Goal: Complete application form: Complete application form

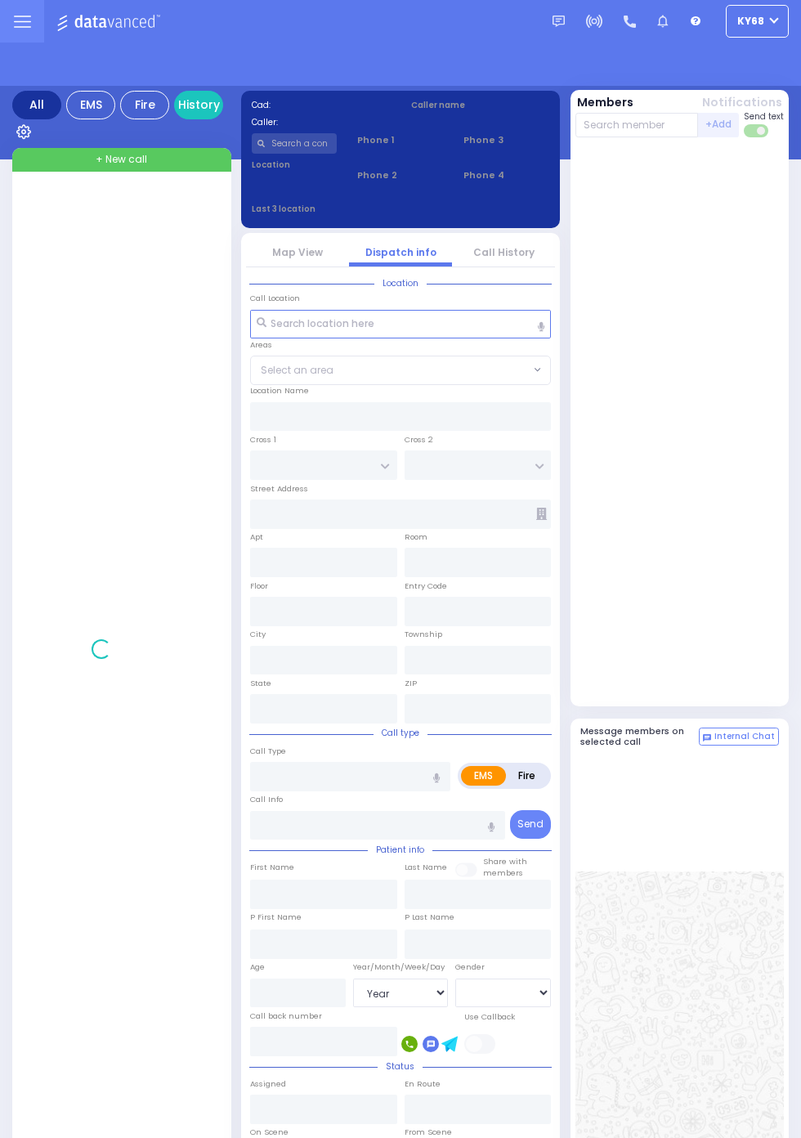
select select "Year"
select select "[DEMOGRAPHIC_DATA]"
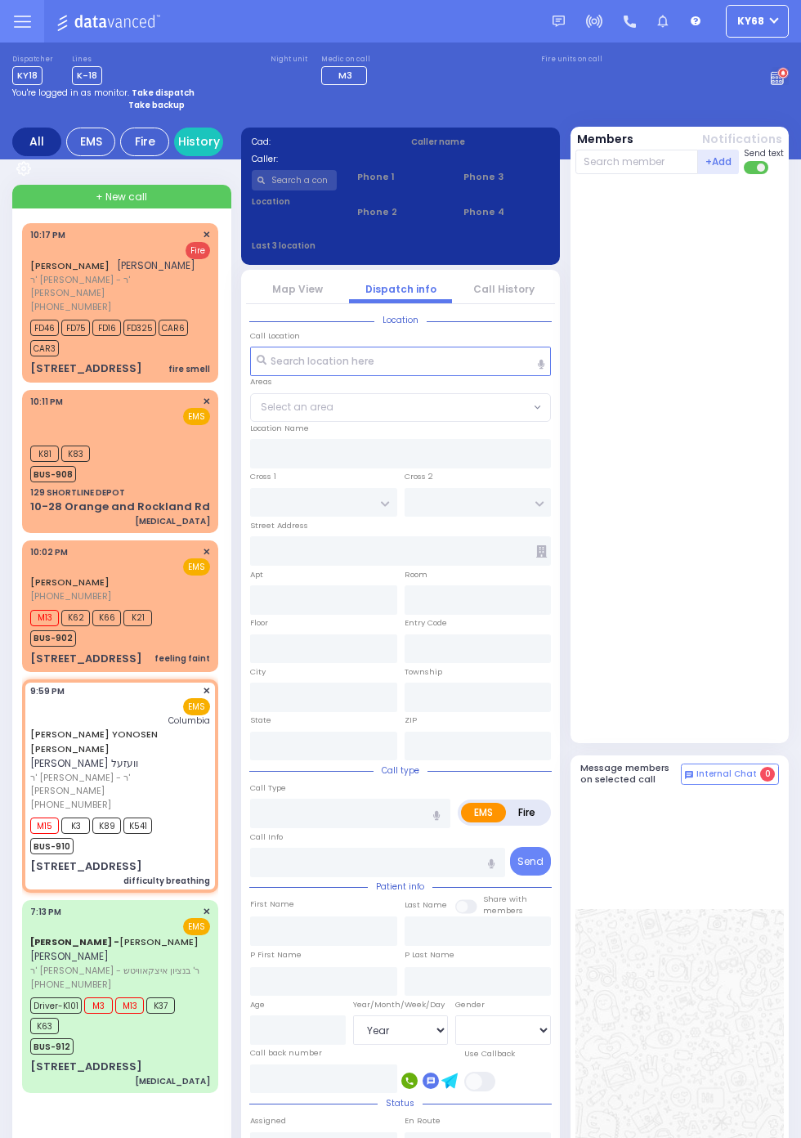
select select
type input "difficulty breathing"
radio input "true"
type input "JACOB YONOSEN"
type input "WESEL"
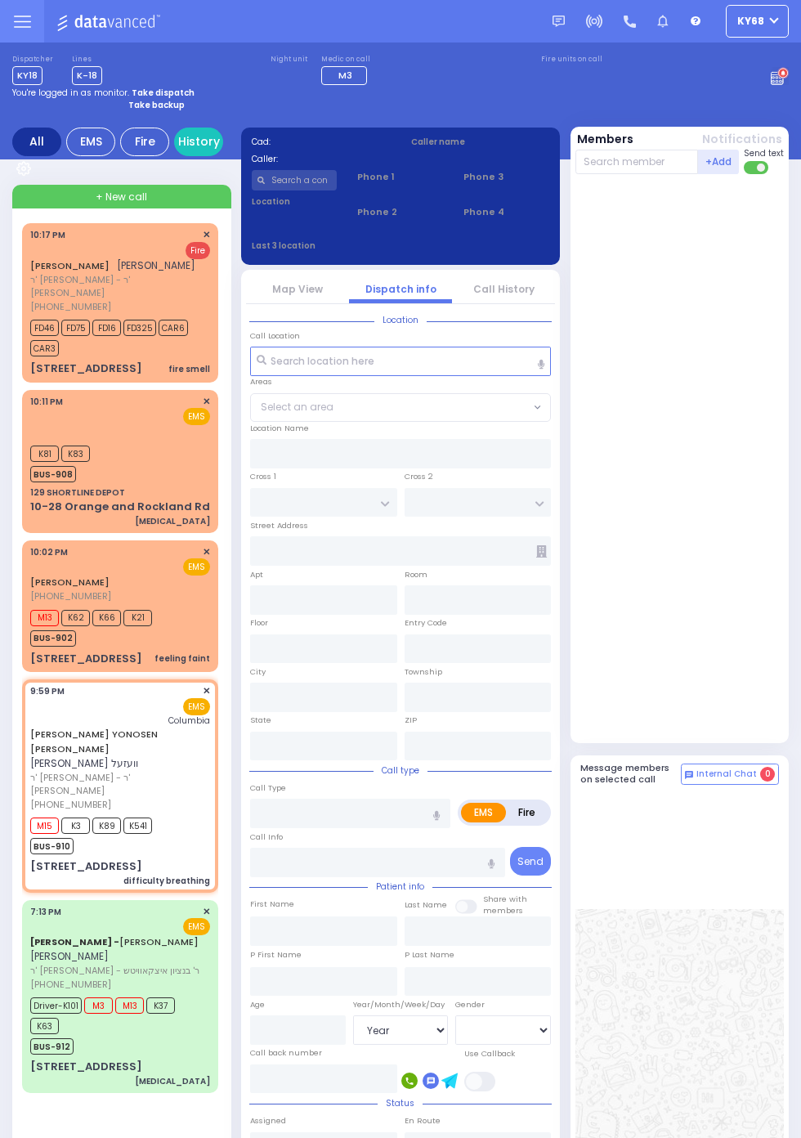
select select
type input "21:59"
type input "22:02"
type input "New York Presbyterian Hospital- Columbia Campus"
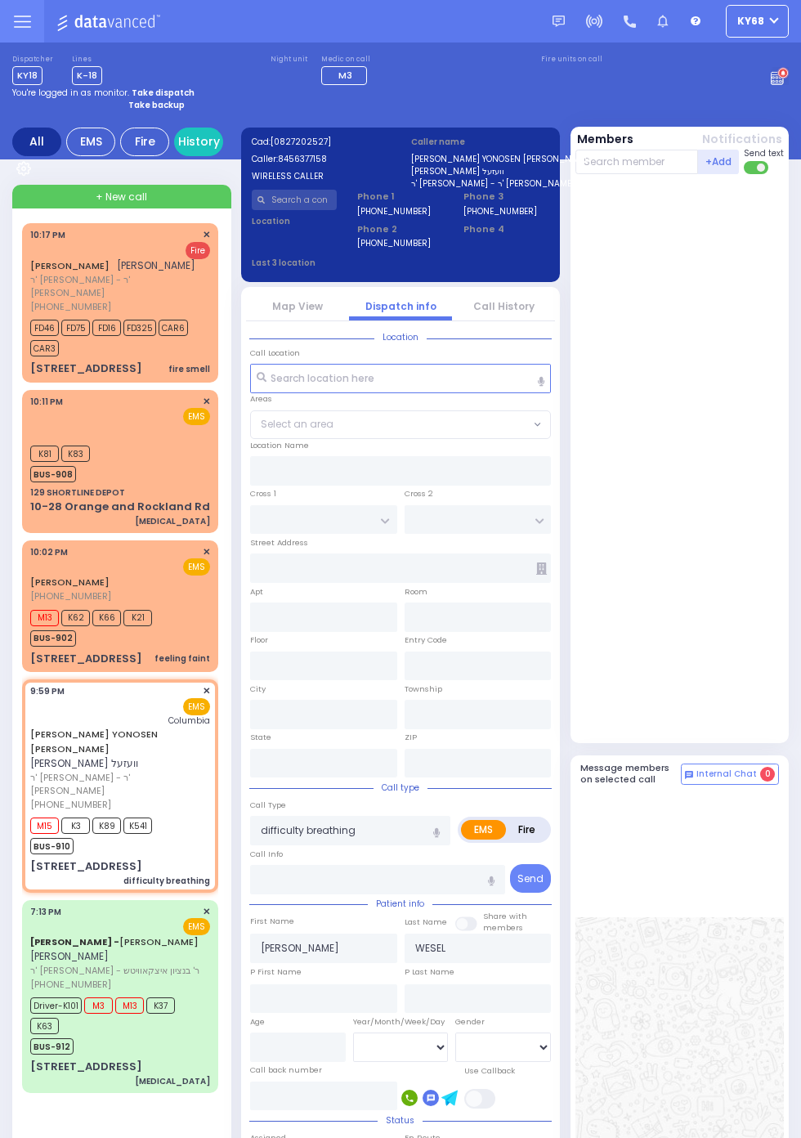
type input "YOEL KLEIN BLVD"
type input "MERON DR"
type input "11 PRAG BLVD"
type input "403"
type input "Monroe"
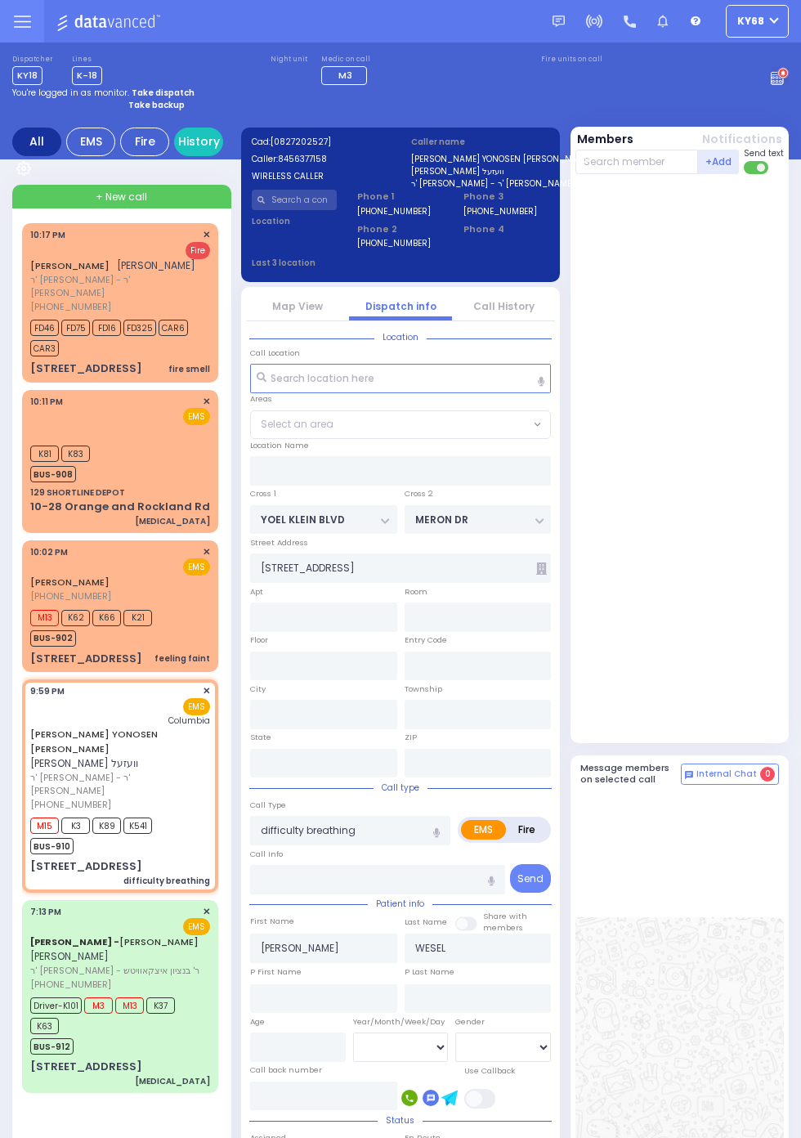
type input "[US_STATE]"
type input "10950"
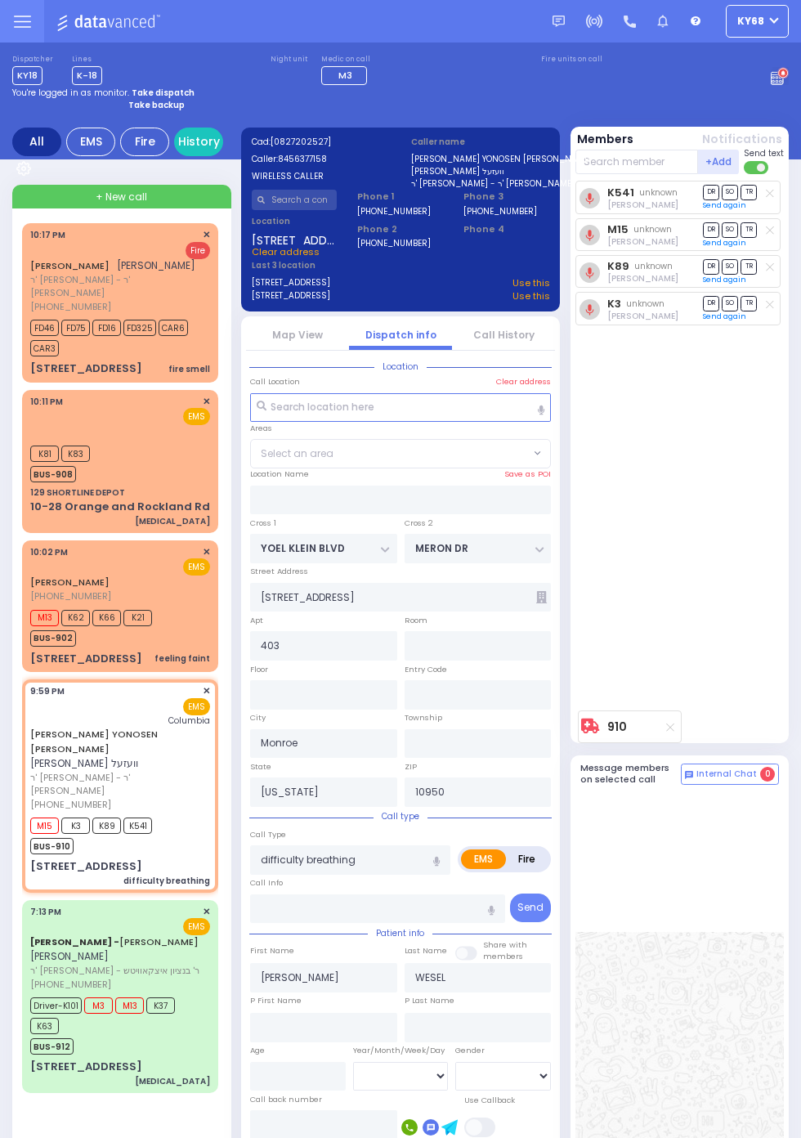
select select "SECTION 6"
select select
radio input "true"
select select
type input "22:29"
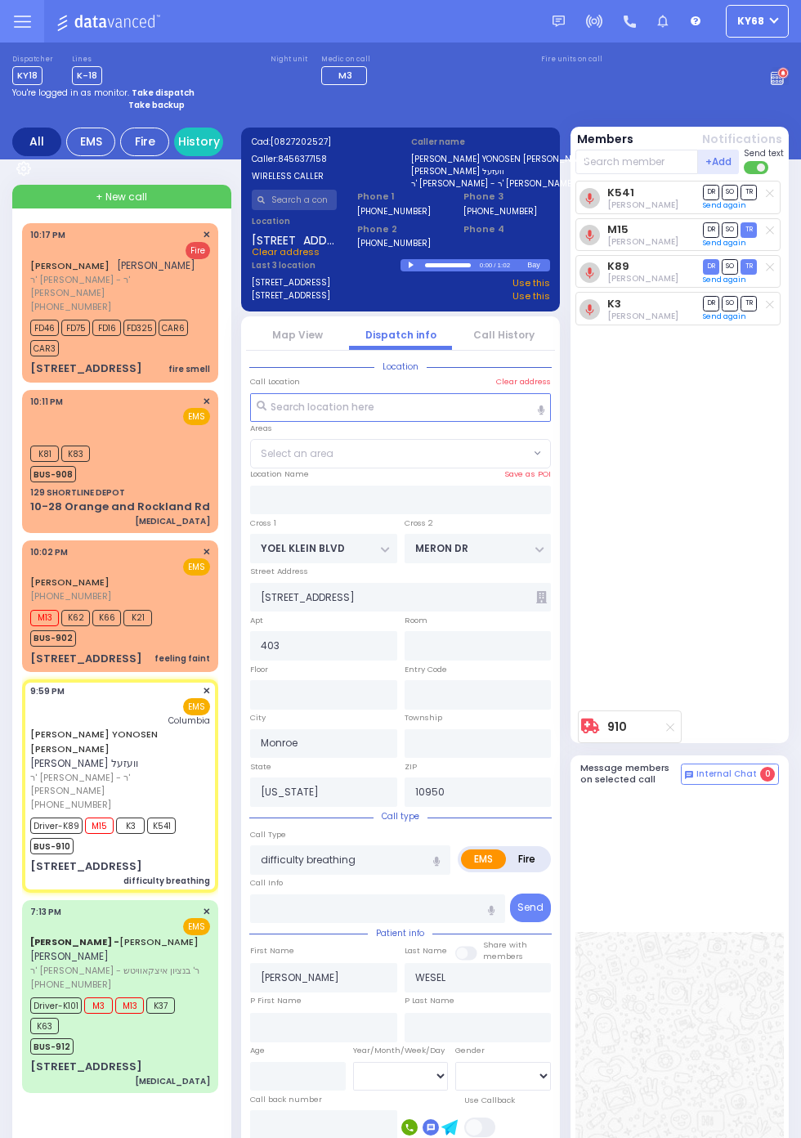
select select
radio input "true"
select select
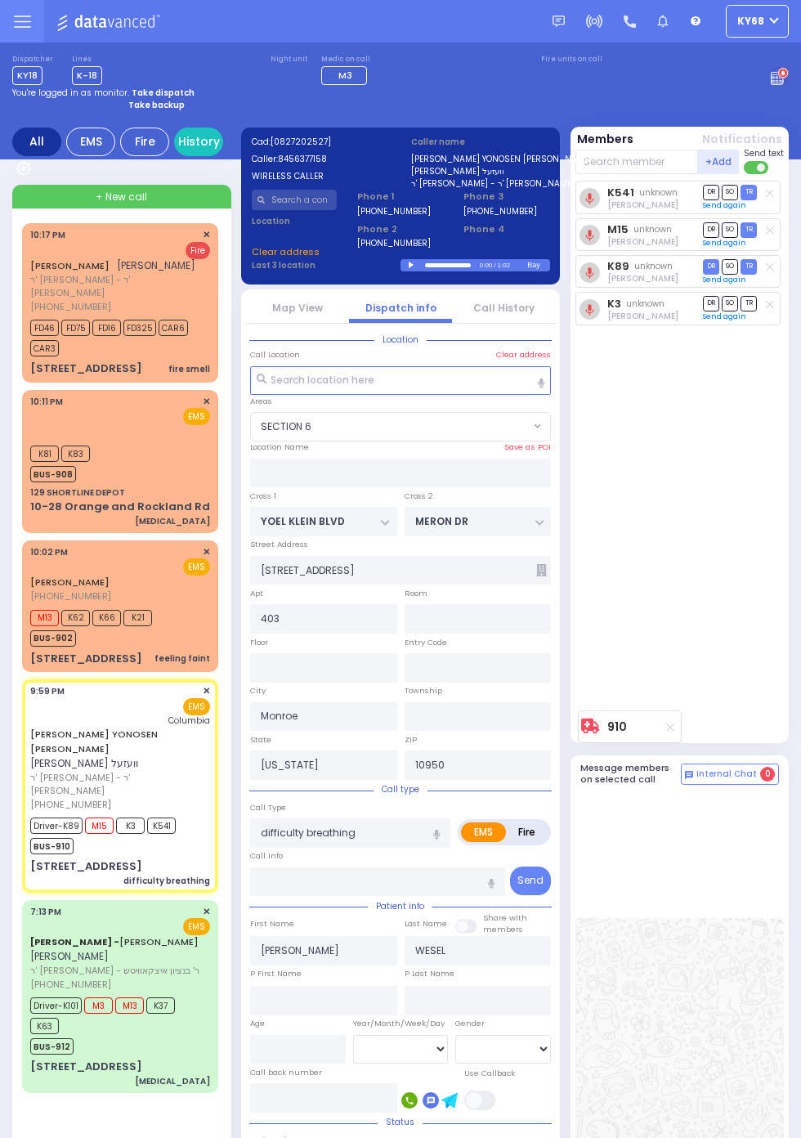
select select "SECTION 6"
select select
radio input "true"
select select
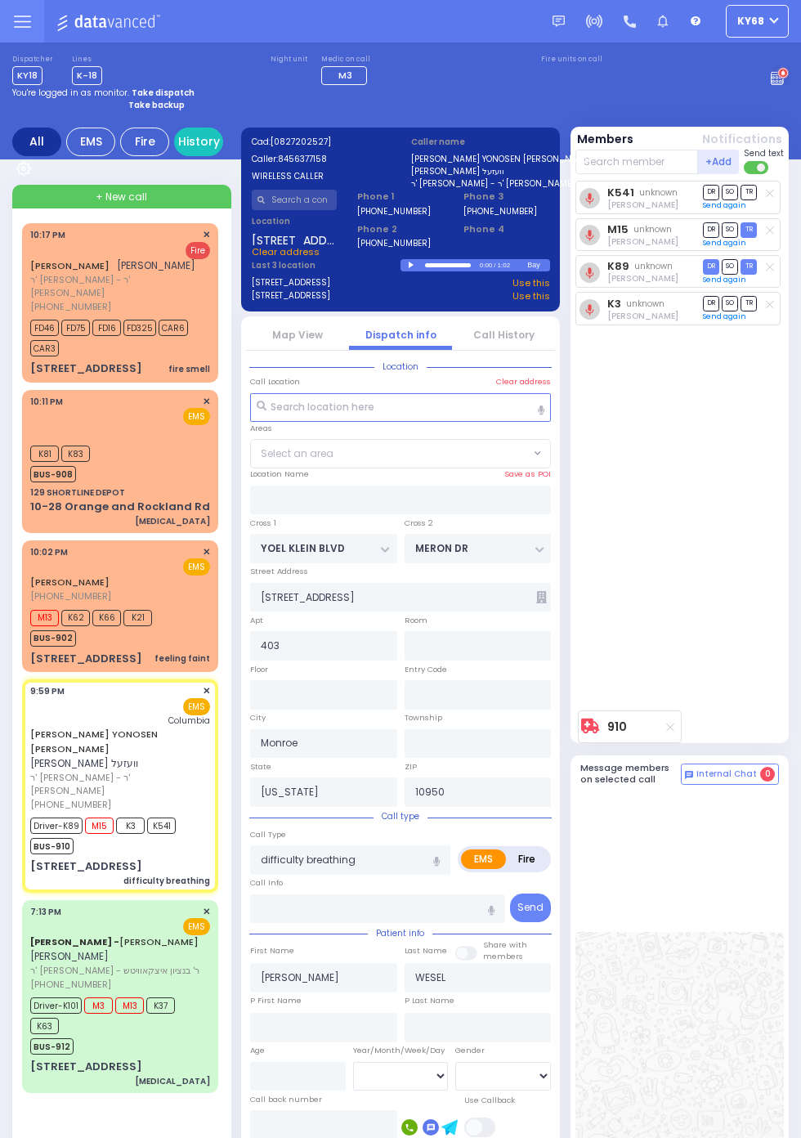
select select
radio input "true"
select select
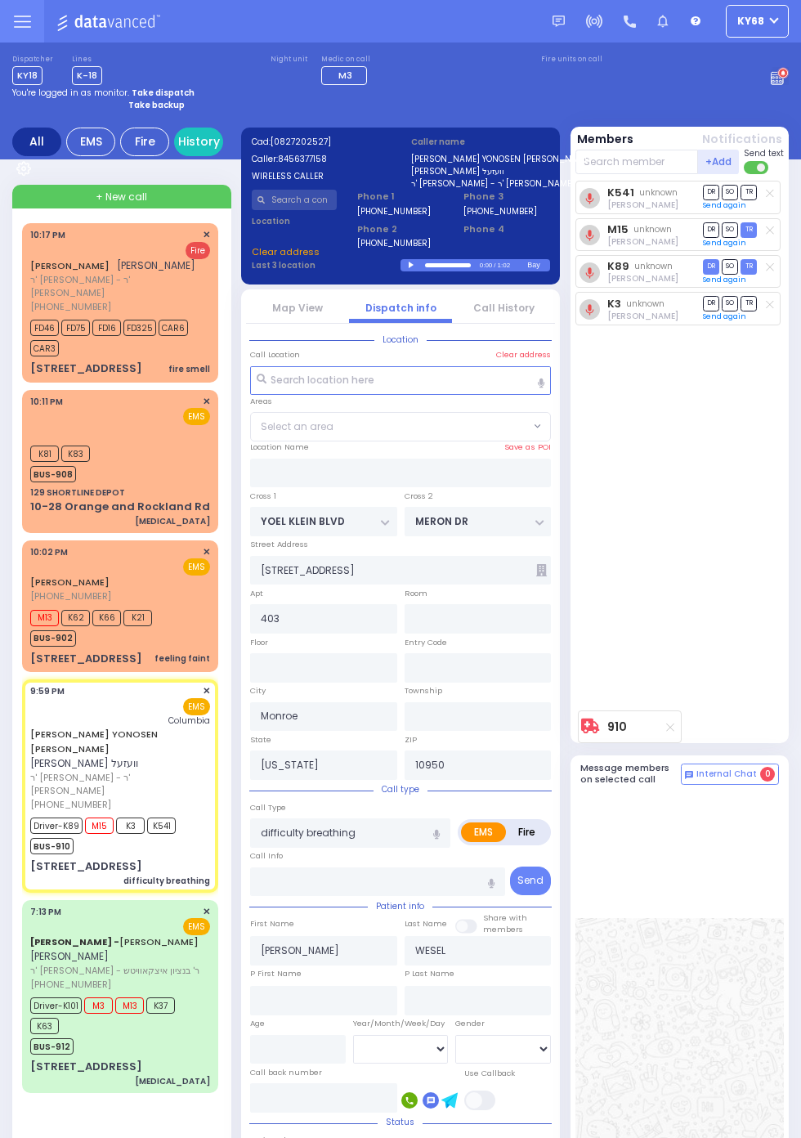
select select "SECTION 6"
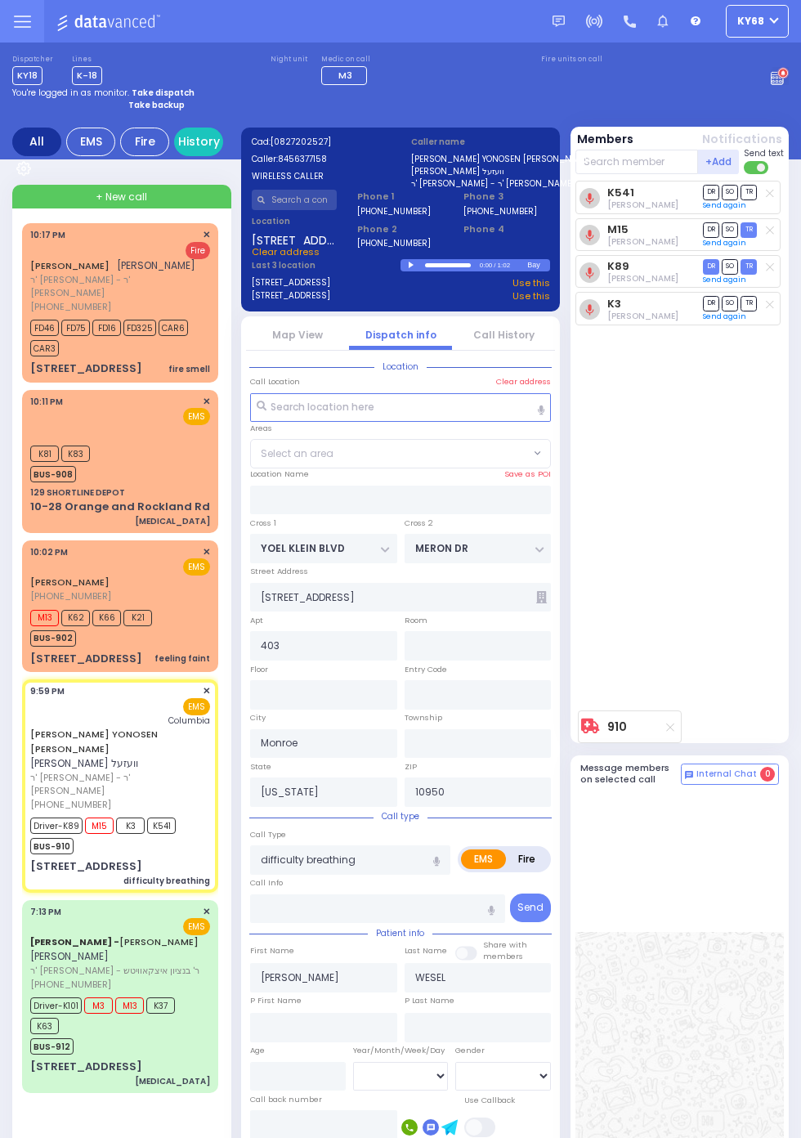
select select "SECTION 6"
select select
radio input "true"
select select
select select "SECTION 6"
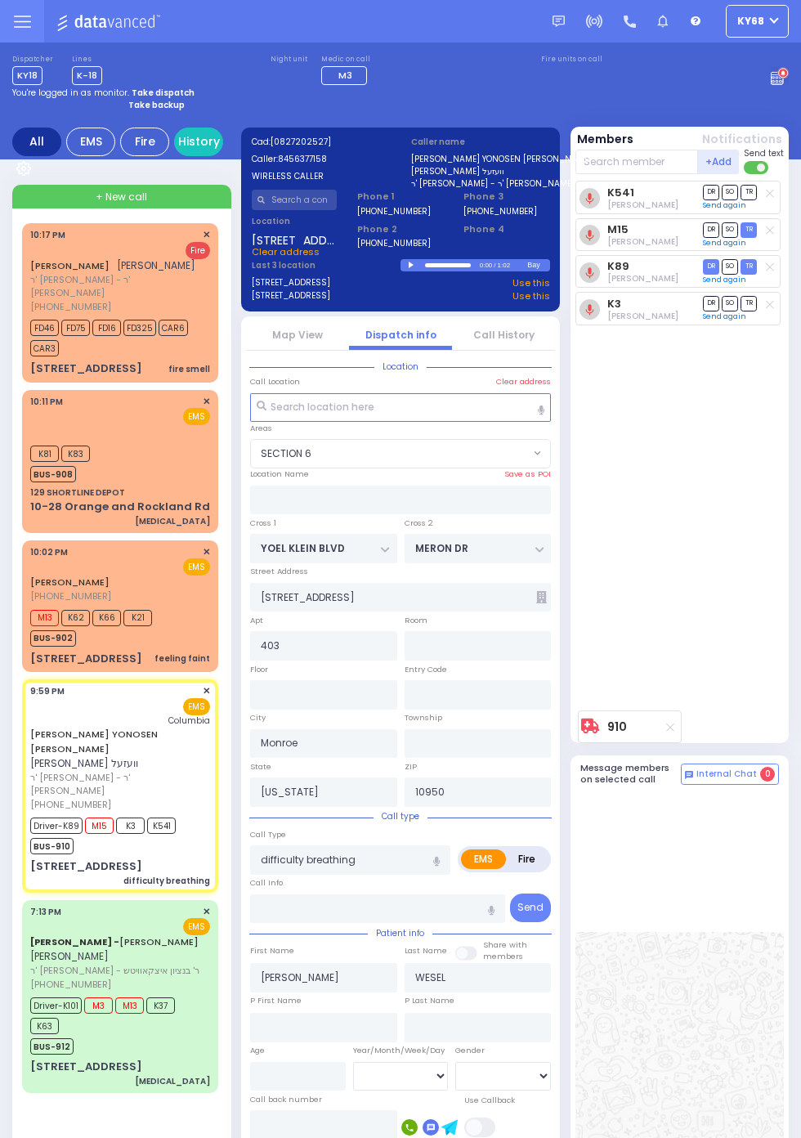
select select
radio input "true"
select select
select select "SECTION 6"
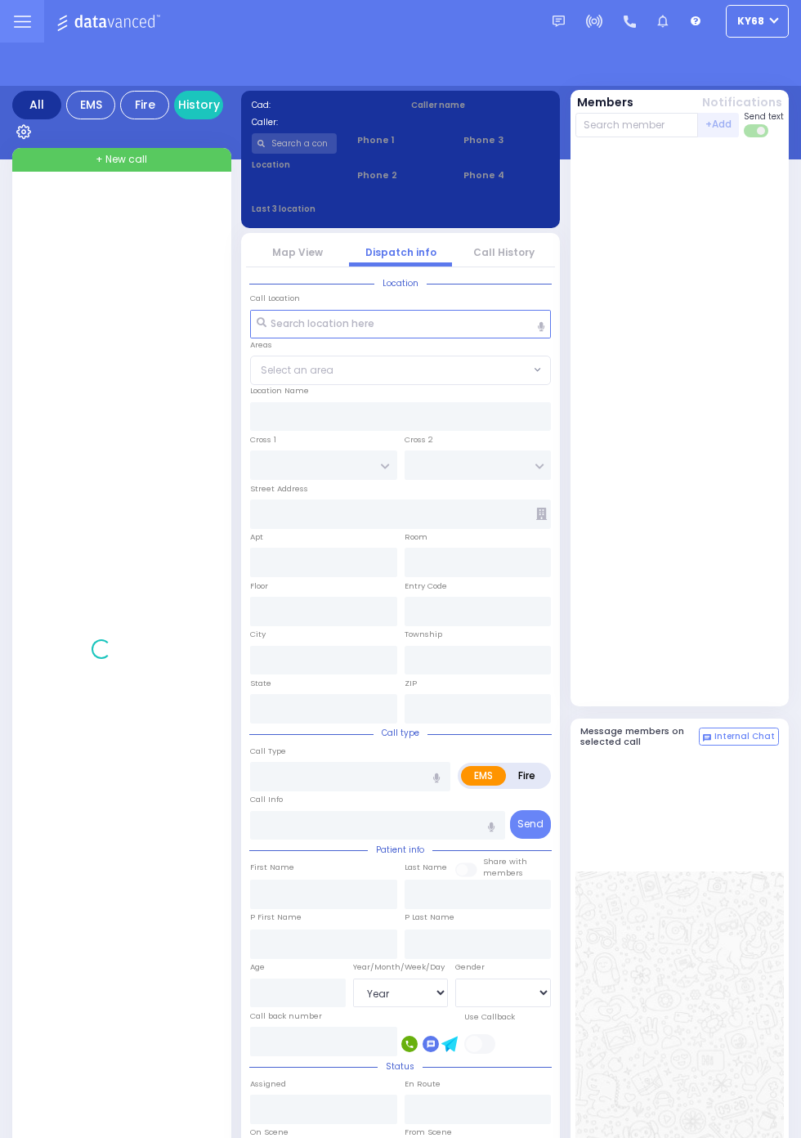
select select "Year"
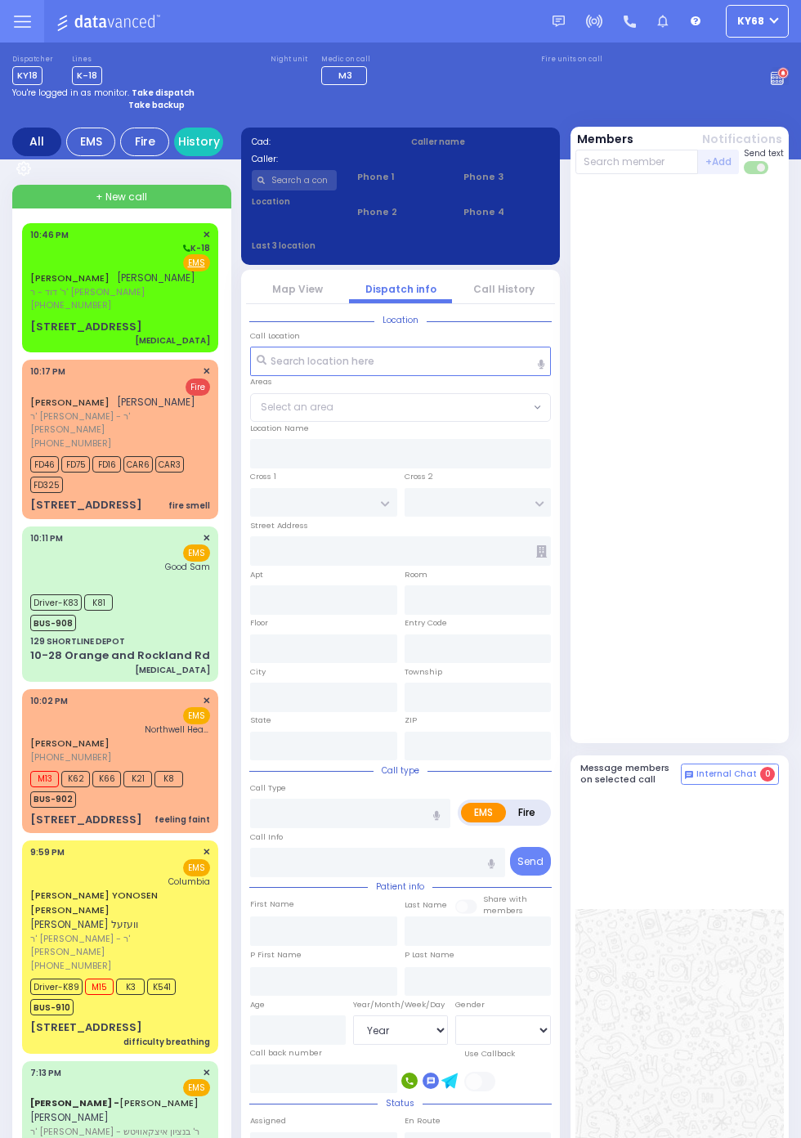
click at [25, 297] on div "[PERSON_NAME] [PERSON_NAME] ר' דוד - ר' [PERSON_NAME] [PHONE_NUMBER] 10:46 PM ✕…" at bounding box center [120, 287] width 190 height 123
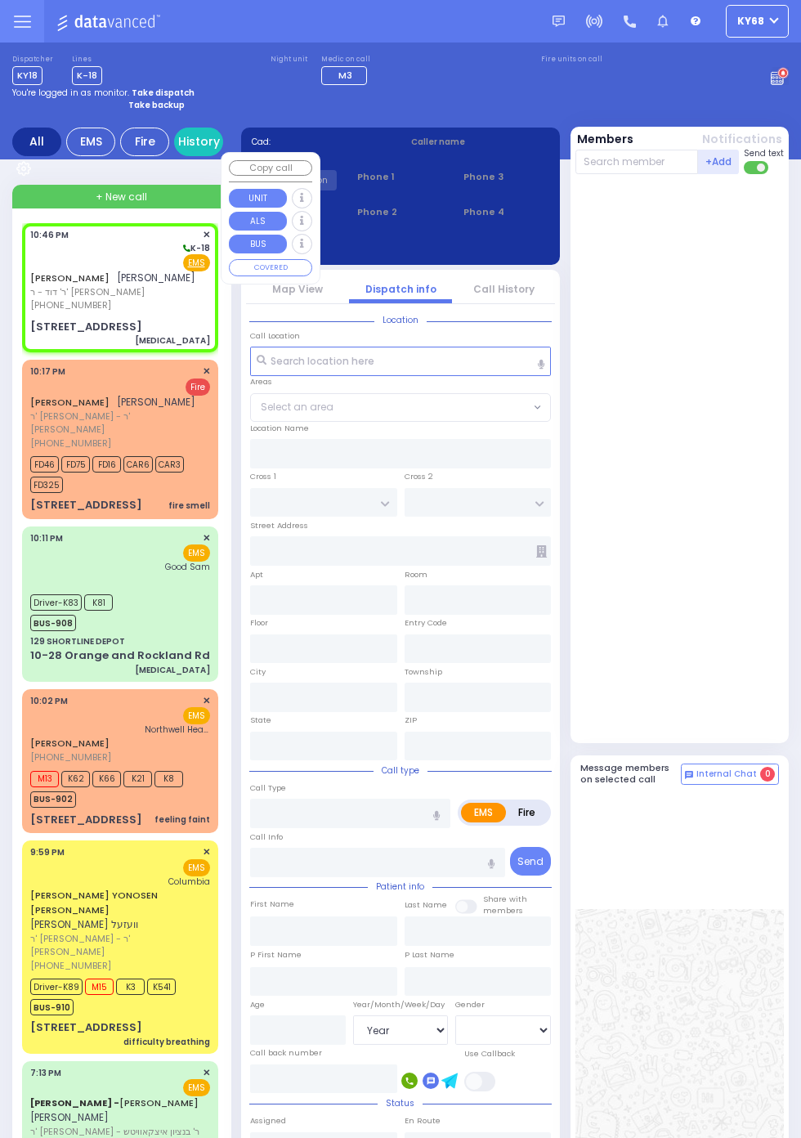
select select
type input "[MEDICAL_DATA]"
radio input "true"
type input "[PERSON_NAME]"
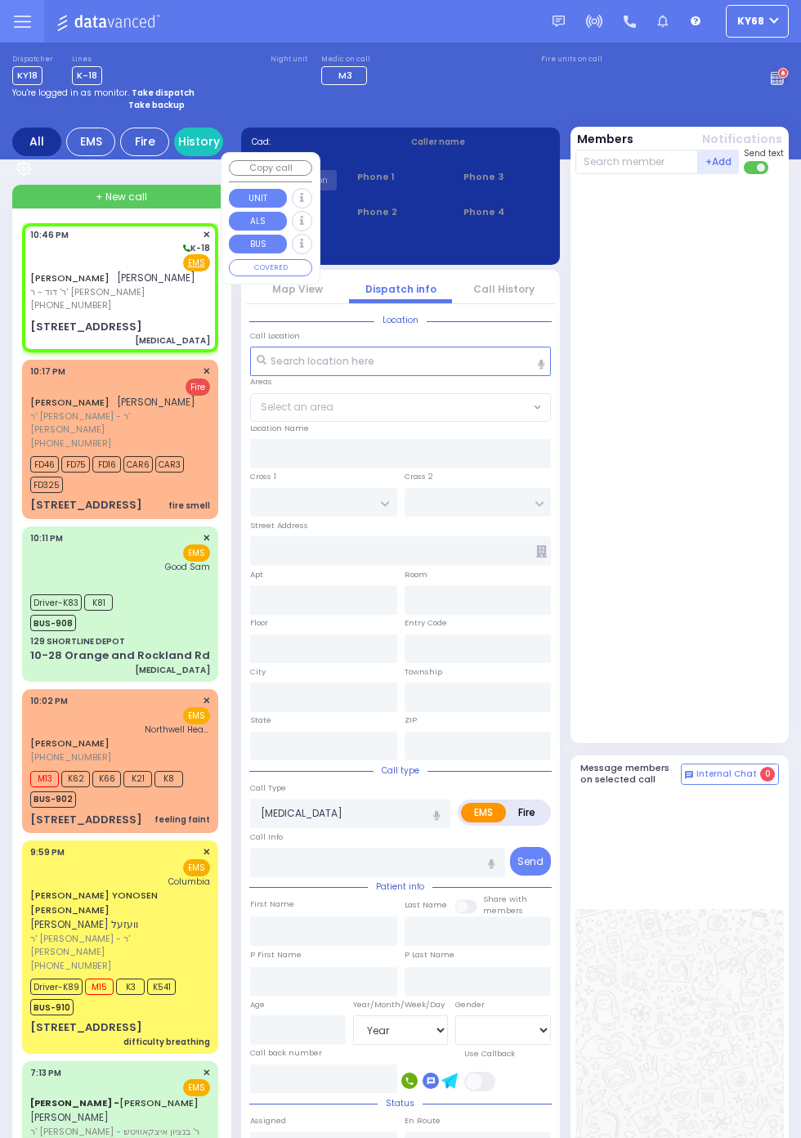
type input "39"
select select "Year"
select select "[DEMOGRAPHIC_DATA]"
type input "22:46"
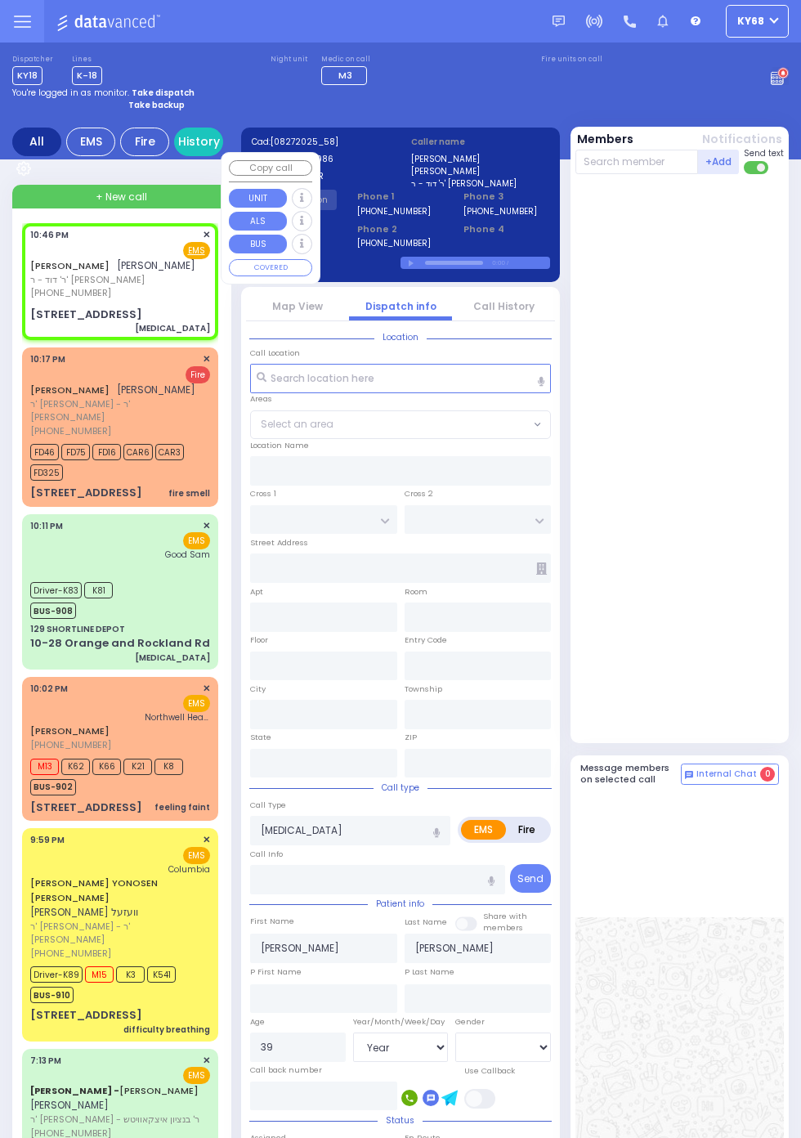
select select
type input "RADOMSK WAY"
type input "NICKLESBURG RD"
type input "[STREET_ADDRESS]"
type input "202"
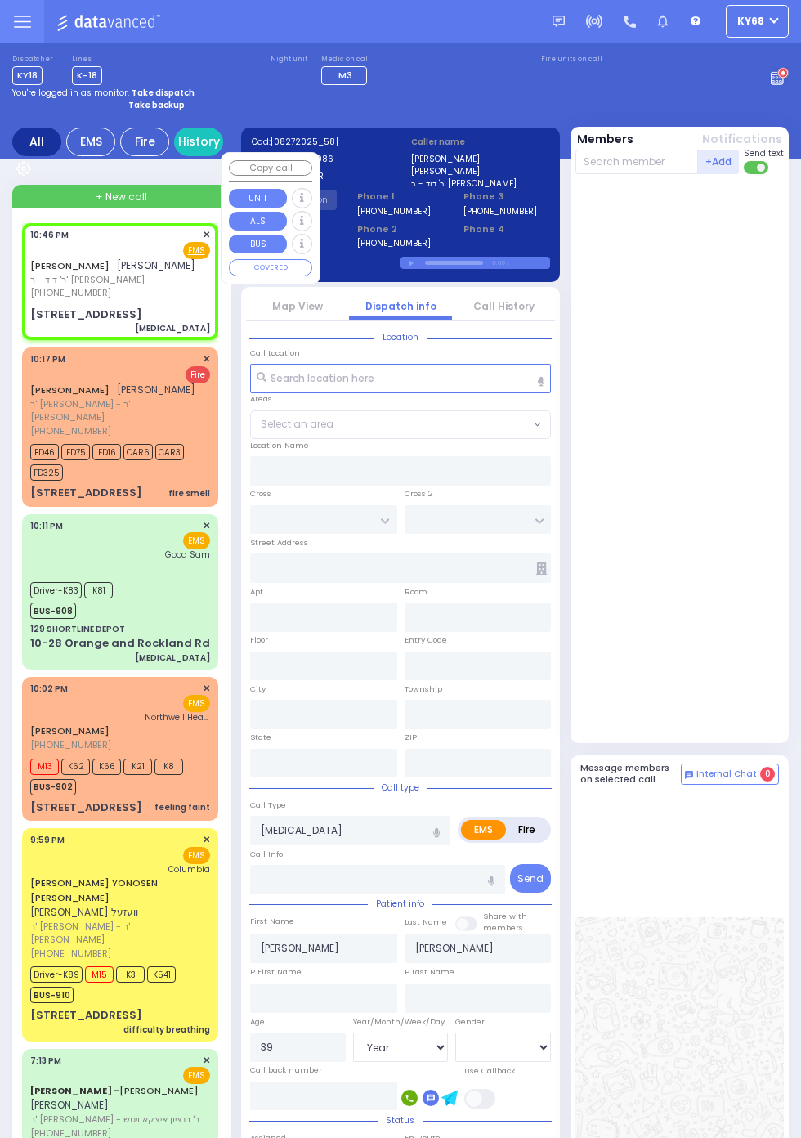
type input "Monroe"
type input "[US_STATE]"
type input "10950"
radio input "true"
select select "Year"
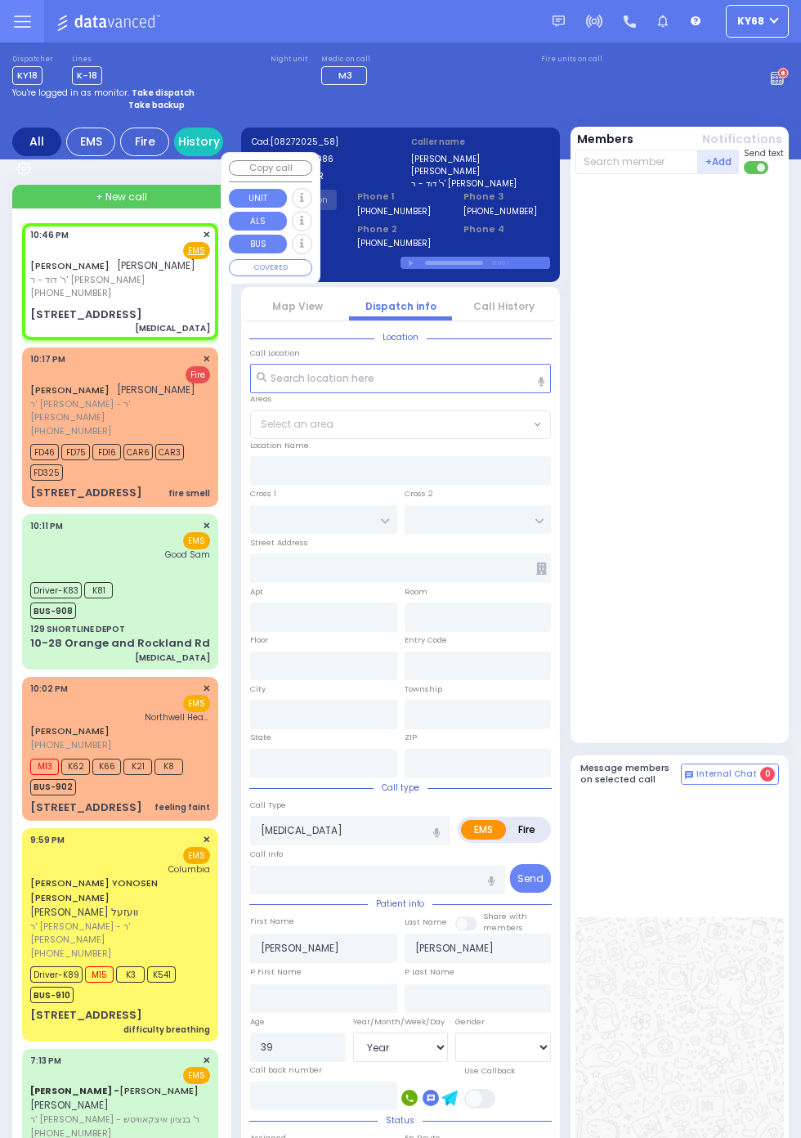
select select "[DEMOGRAPHIC_DATA]"
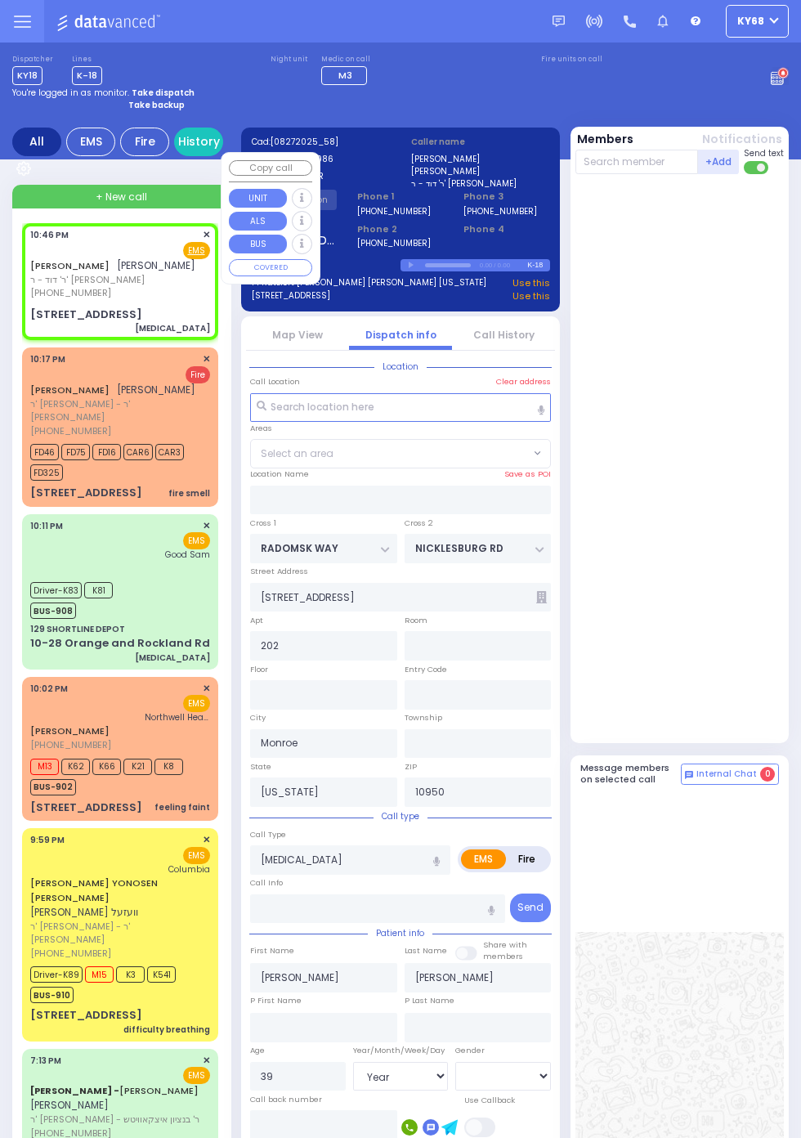
click at [745, 474] on div at bounding box center [682, 458] width 213 height 555
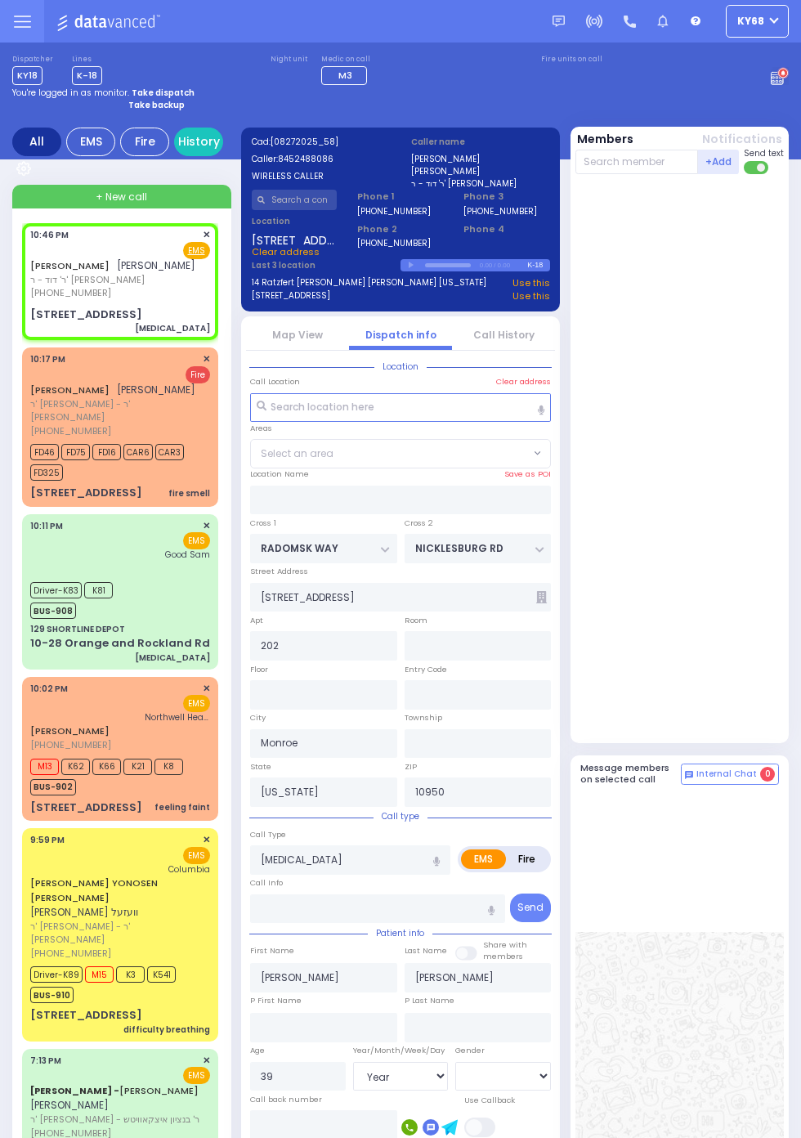
select select "SECTION 5"
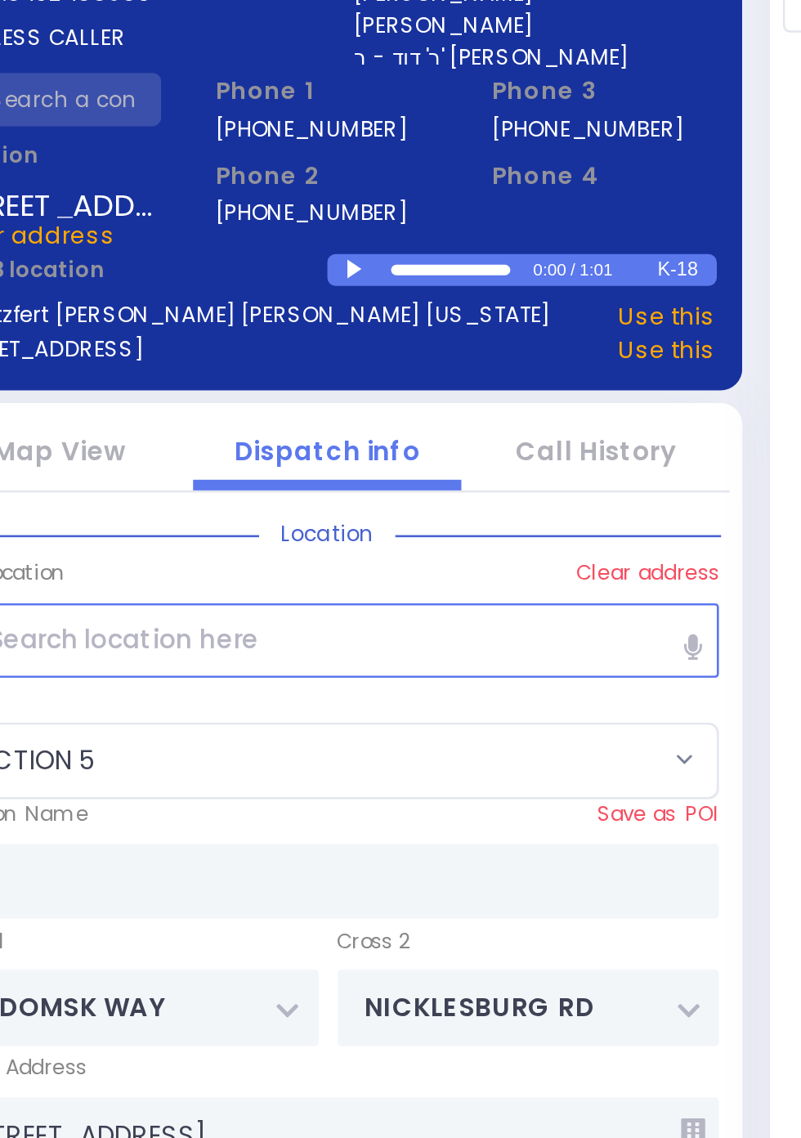
click at [411, 264] on div at bounding box center [413, 263] width 9 height 7
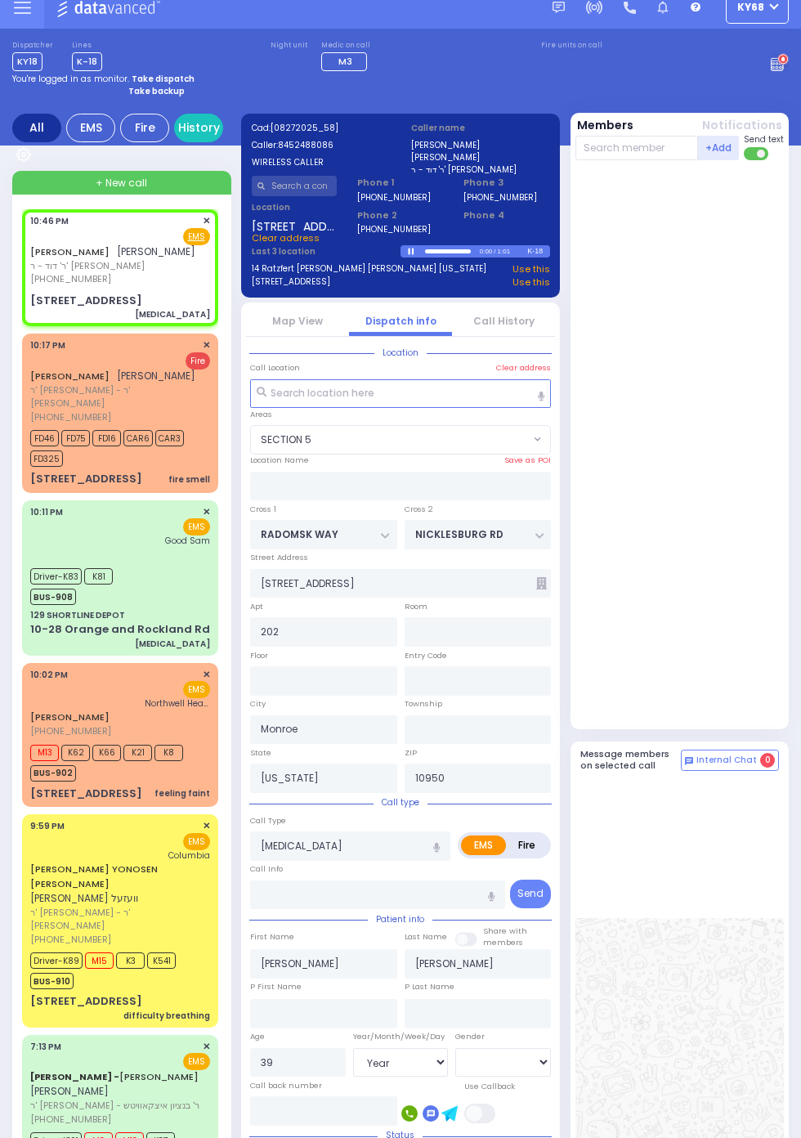
scroll to position [0, 0]
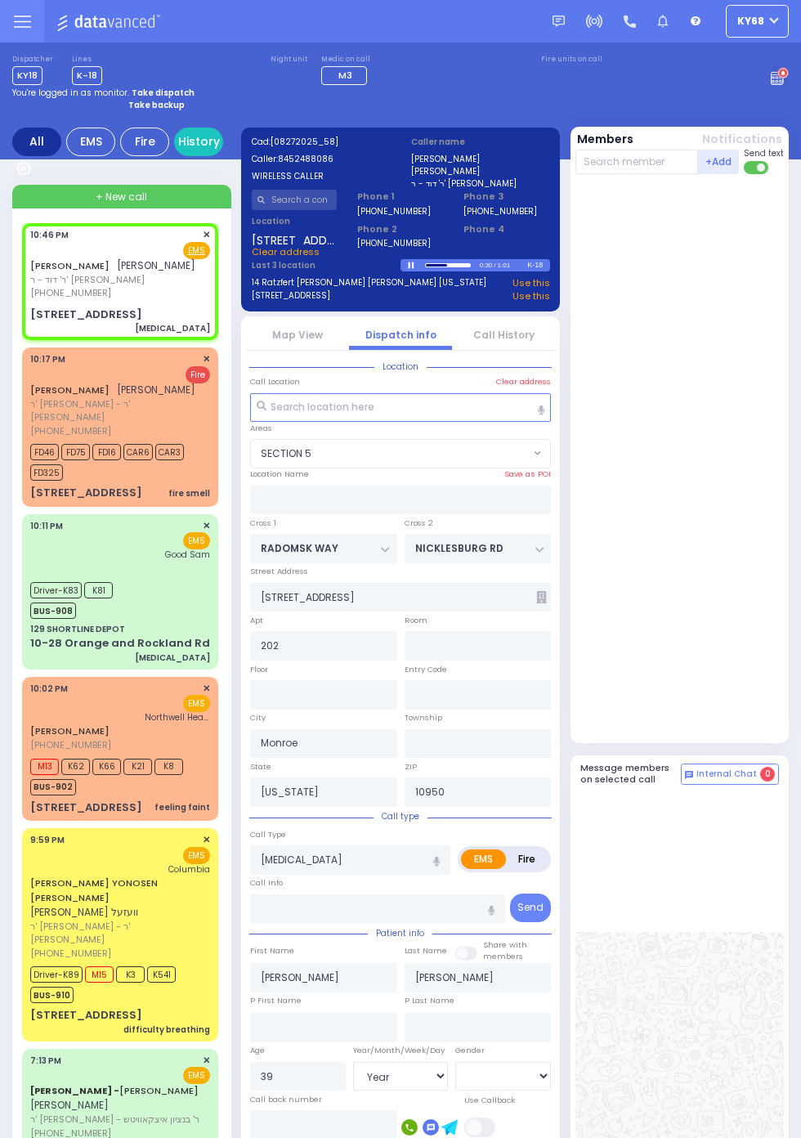
select select
radio input "true"
select select "Year"
select select "[DEMOGRAPHIC_DATA]"
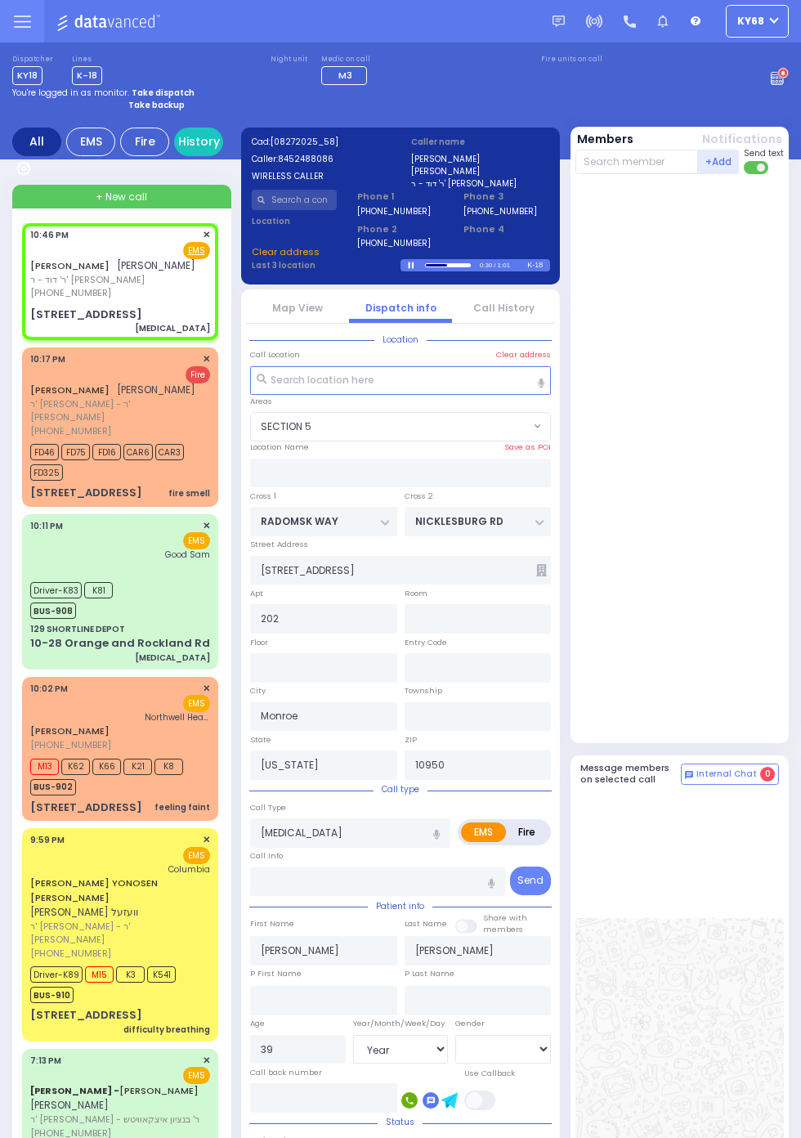
select select "SECTION 5"
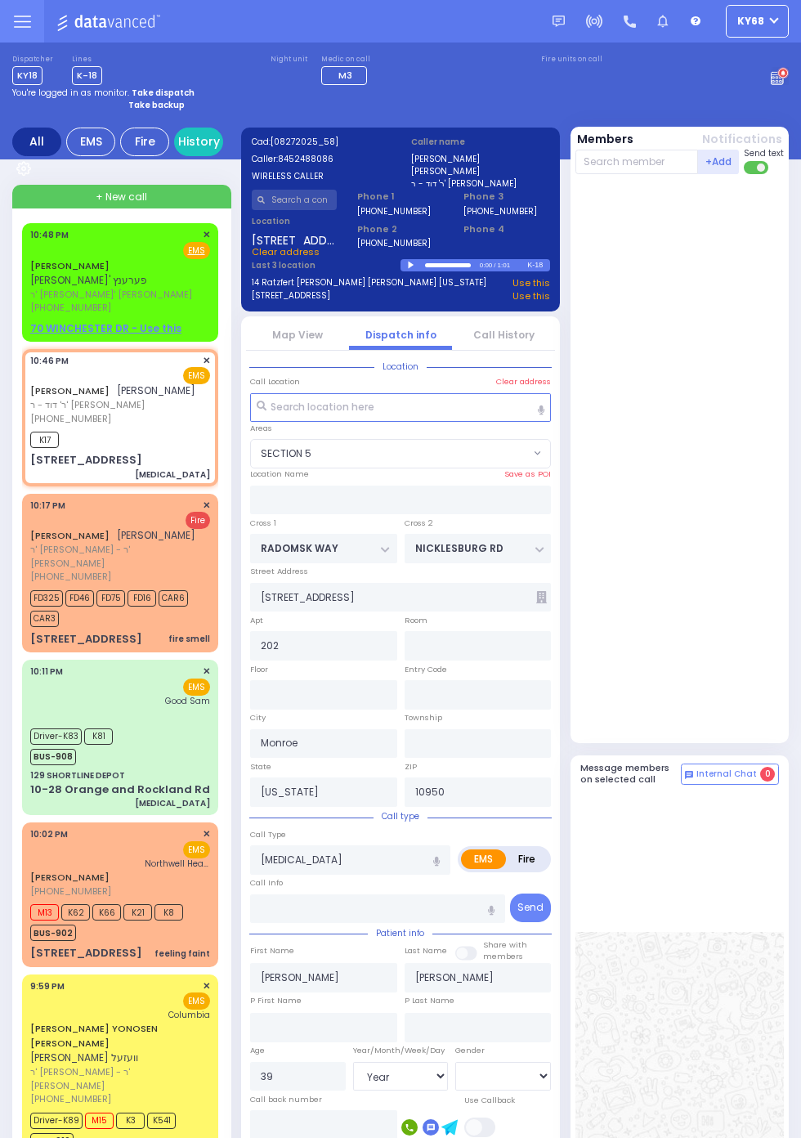
select select
radio input "true"
select select "Year"
select select "[DEMOGRAPHIC_DATA]"
type input "22:48"
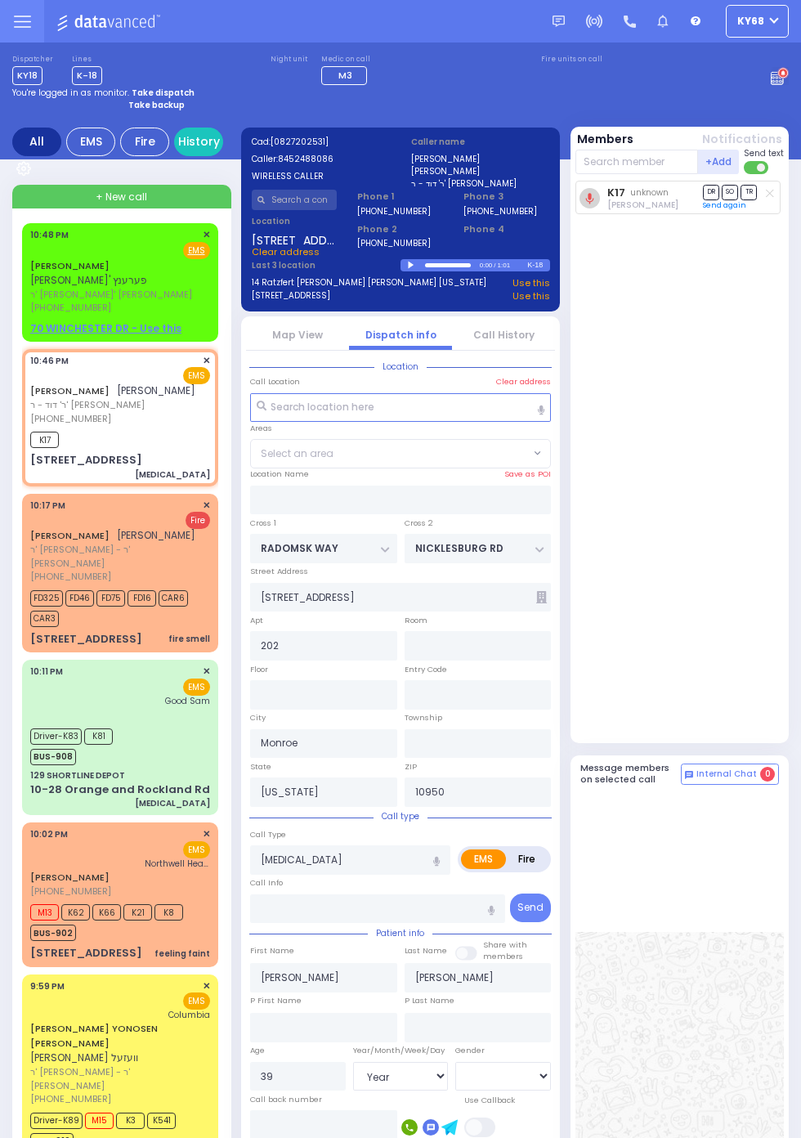
select select "SECTION 5"
select select
radio input "true"
select select "Year"
select select "[DEMOGRAPHIC_DATA]"
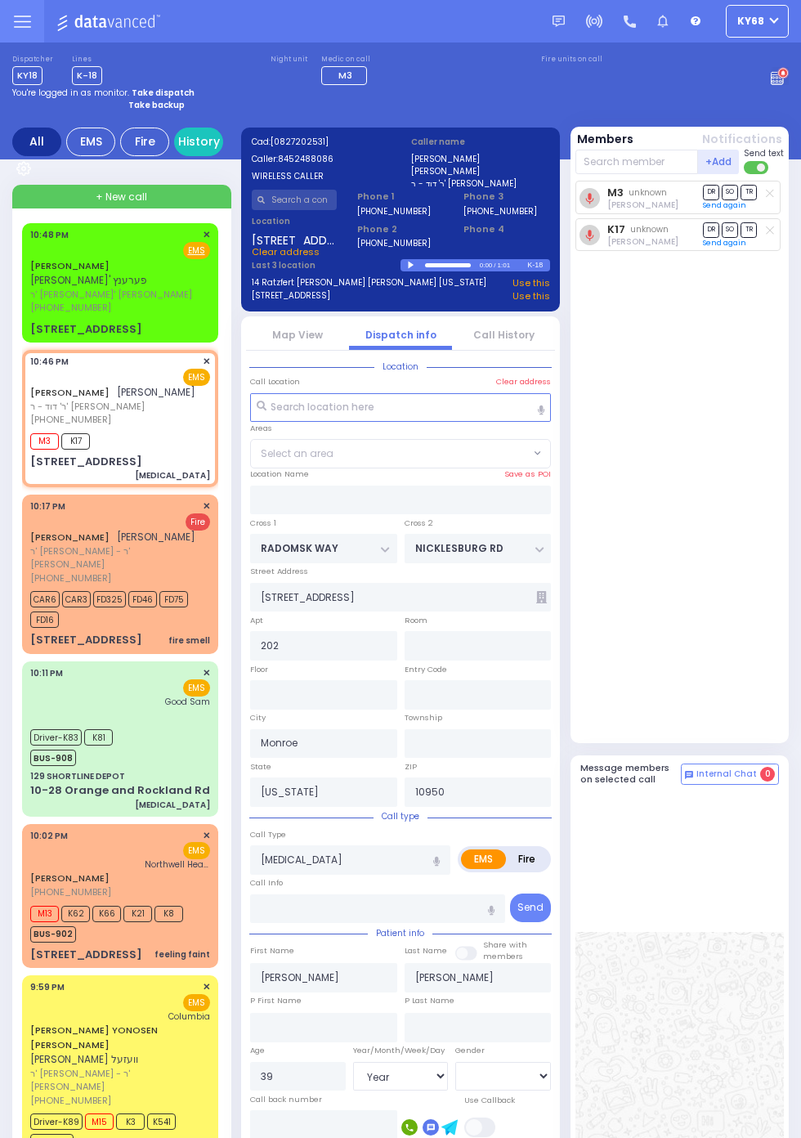
select select "SECTION 5"
select select
radio input "true"
select select "Year"
select select "[DEMOGRAPHIC_DATA]"
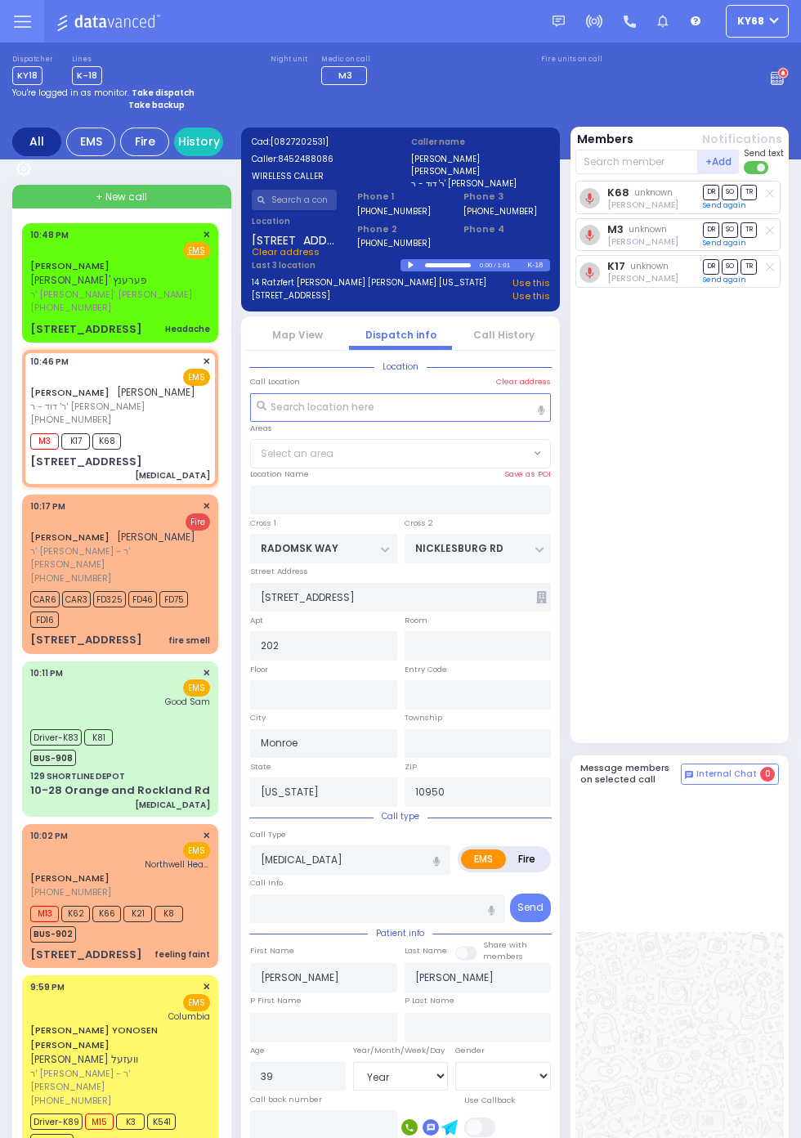
select select "SECTION 5"
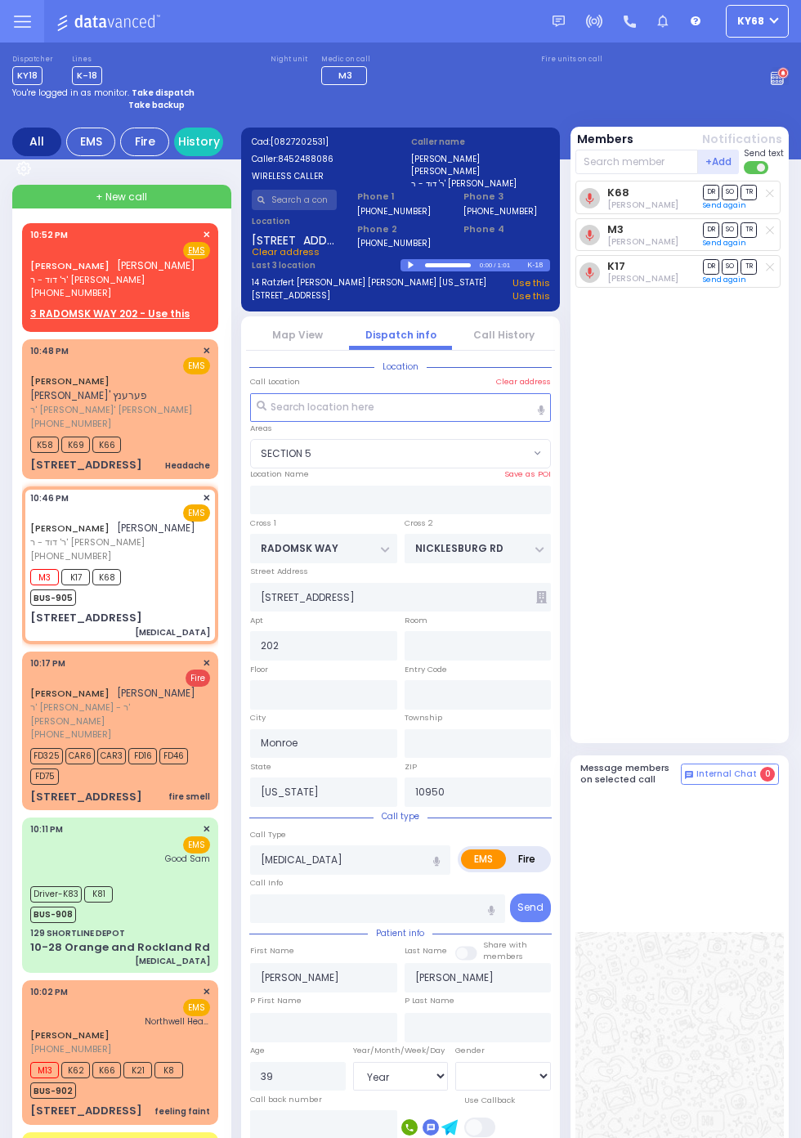
select select
radio input "true"
select select "Year"
select select "[DEMOGRAPHIC_DATA]"
select select "SECTION 5"
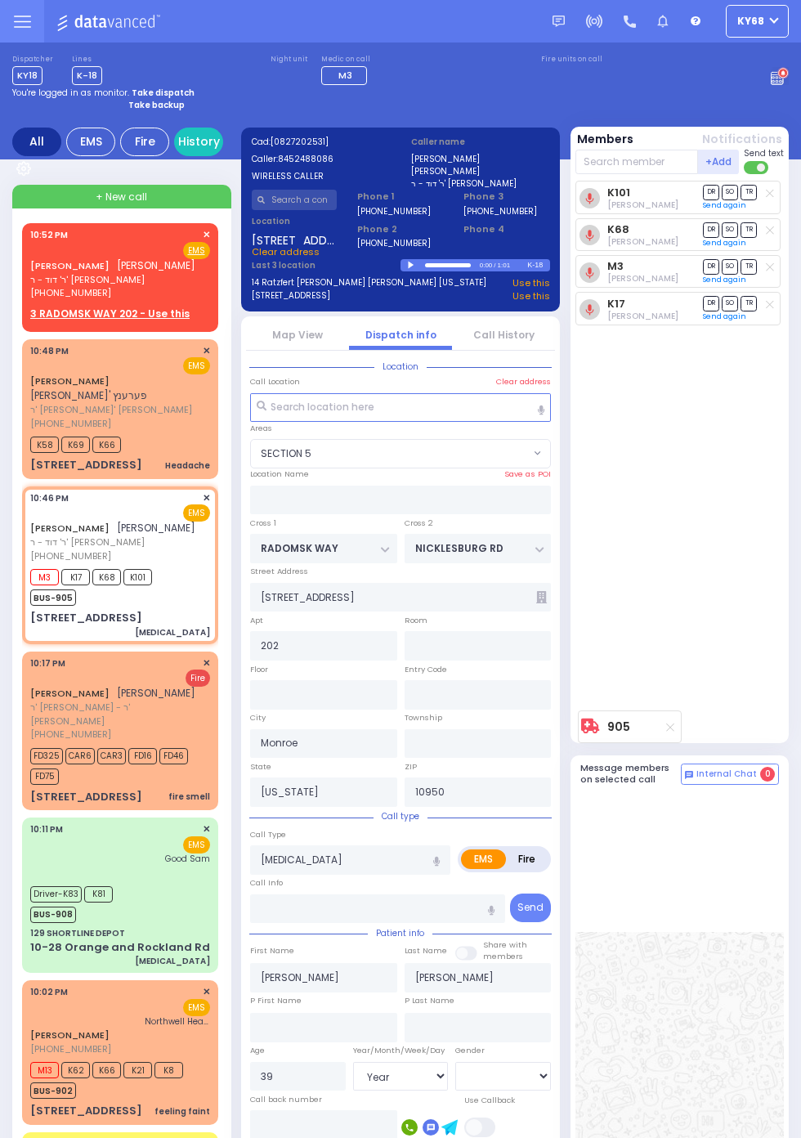
select select
radio input "true"
select select "Year"
select select "[DEMOGRAPHIC_DATA]"
select select "SECTION 5"
